Goal: Find specific page/section: Find specific page/section

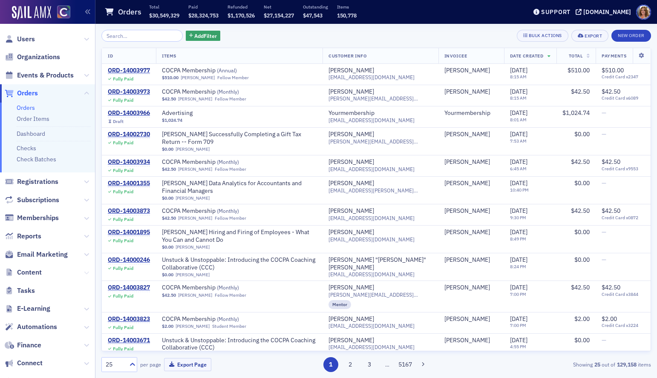
click at [84, 271] on icon at bounding box center [86, 272] width 5 height 5
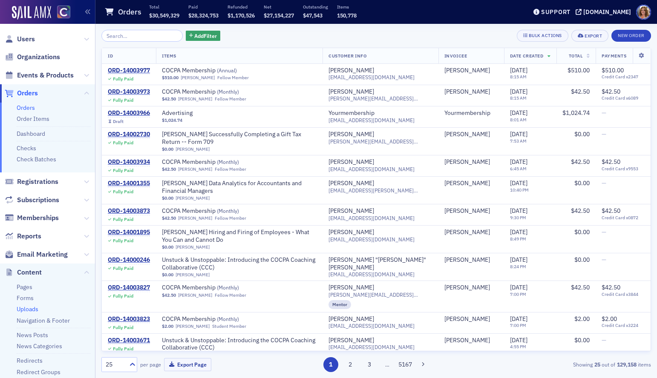
click at [33, 309] on link "Uploads" at bounding box center [28, 309] width 22 height 8
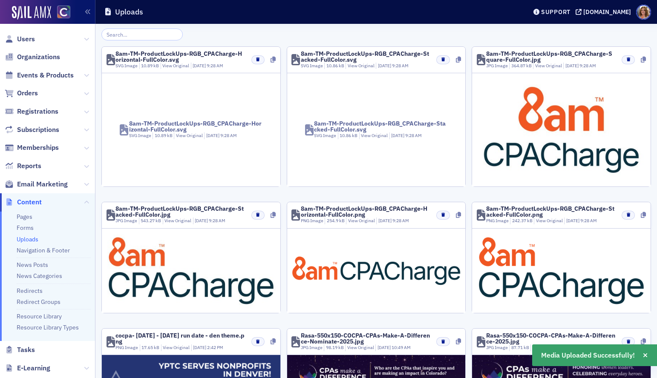
scroll to position [32, 0]
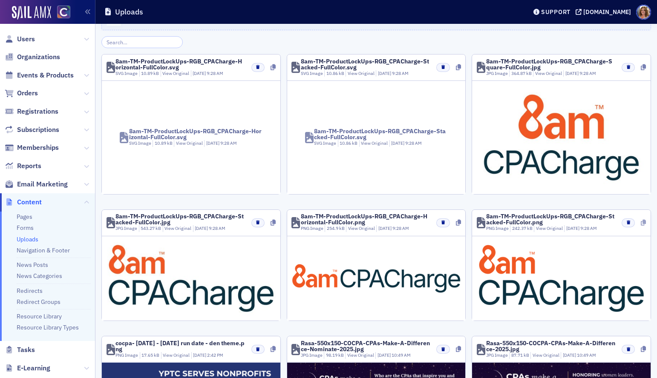
click at [643, 222] on icon at bounding box center [642, 223] width 5 height 6
click at [458, 222] on icon at bounding box center [458, 223] width 5 height 6
click at [273, 223] on icon at bounding box center [272, 223] width 5 height 6
click at [643, 68] on icon at bounding box center [642, 67] width 5 height 6
click at [457, 66] on icon at bounding box center [458, 67] width 5 height 6
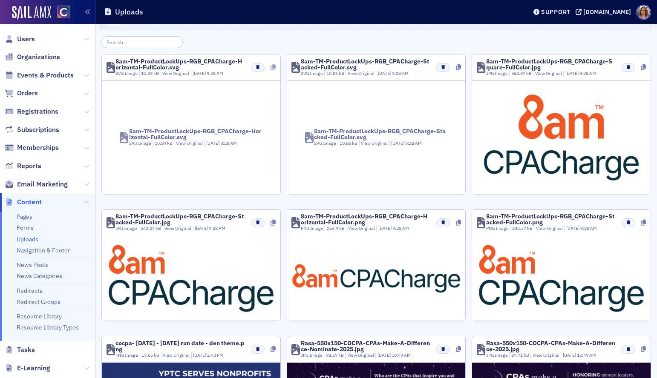
click at [274, 67] on icon at bounding box center [272, 67] width 5 height 6
